Goal: Navigation & Orientation: Find specific page/section

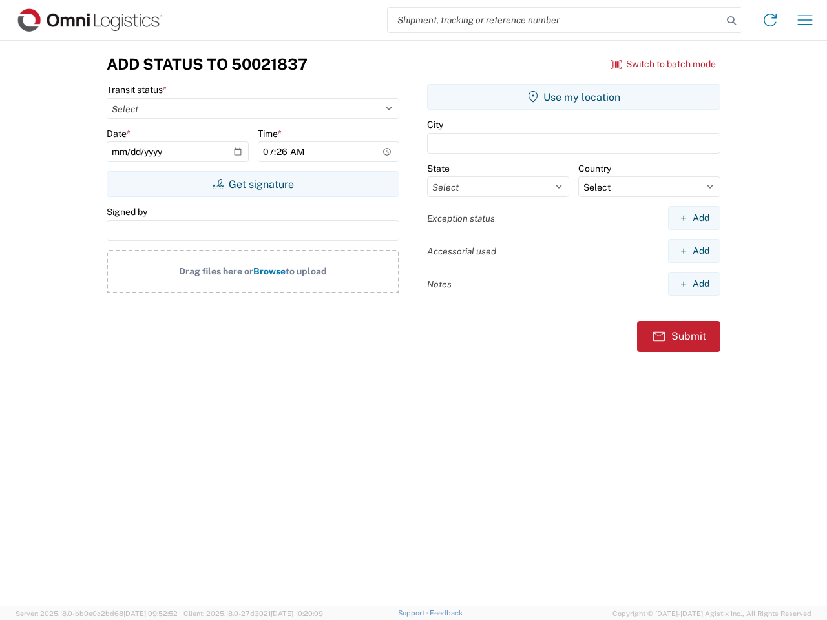
click at [555, 20] on input "search" at bounding box center [555, 20] width 335 height 25
click at [731, 21] on icon at bounding box center [731, 21] width 18 height 18
click at [770, 20] on icon at bounding box center [770, 20] width 21 height 21
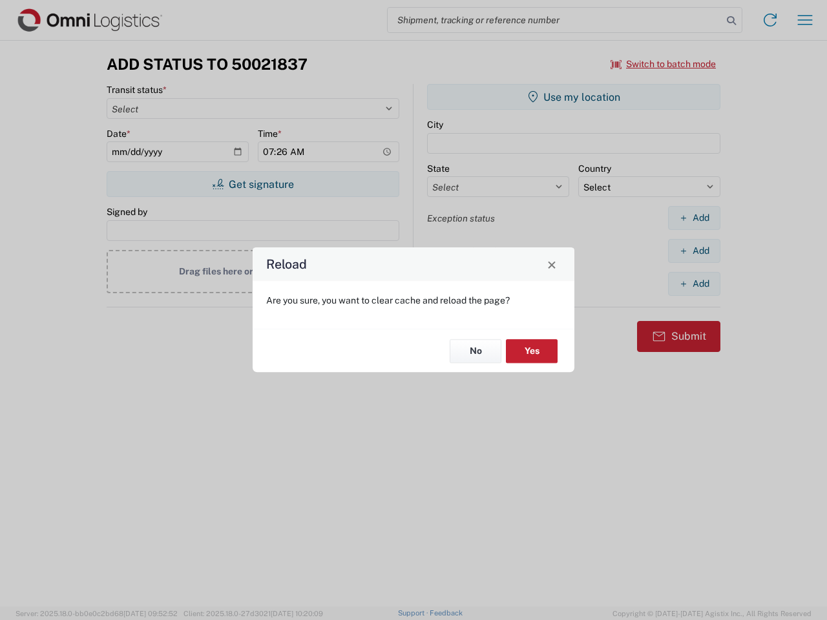
click at [805, 20] on div "Reload Are you sure, you want to clear cache and reload the page? No Yes" at bounding box center [413, 310] width 827 height 620
click at [664, 64] on div "Reload Are you sure, you want to clear cache and reload the page? No Yes" at bounding box center [413, 310] width 827 height 620
click at [253, 184] on div "Reload Are you sure, you want to clear cache and reload the page? No Yes" at bounding box center [413, 310] width 827 height 620
click at [574, 97] on div "Reload Are you sure, you want to clear cache and reload the page? No Yes" at bounding box center [413, 310] width 827 height 620
click at [694, 218] on div "Reload Are you sure, you want to clear cache and reload the page? No Yes" at bounding box center [413, 310] width 827 height 620
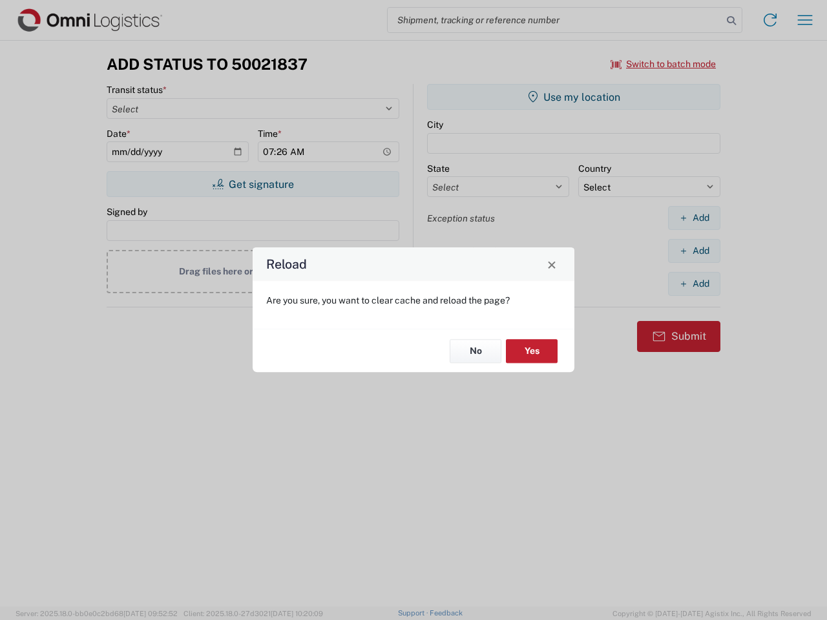
click at [694, 251] on div "Reload Are you sure, you want to clear cache and reload the page? No Yes" at bounding box center [413, 310] width 827 height 620
click at [694, 284] on div "Reload Are you sure, you want to clear cache and reload the page? No Yes" at bounding box center [413, 310] width 827 height 620
